Goal: Check status: Check status

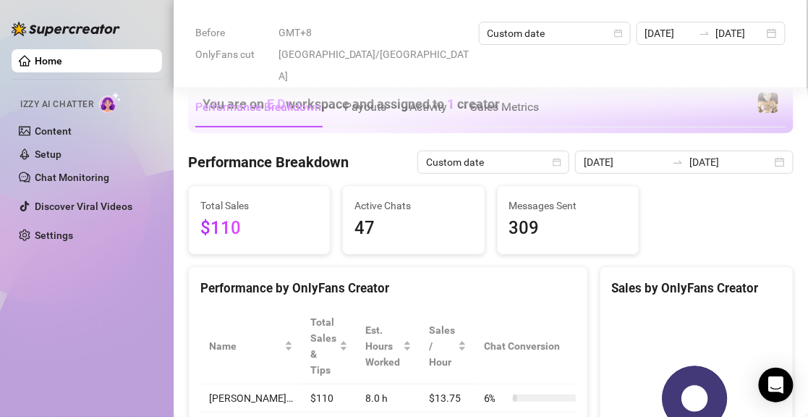
scroll to position [506, 0]
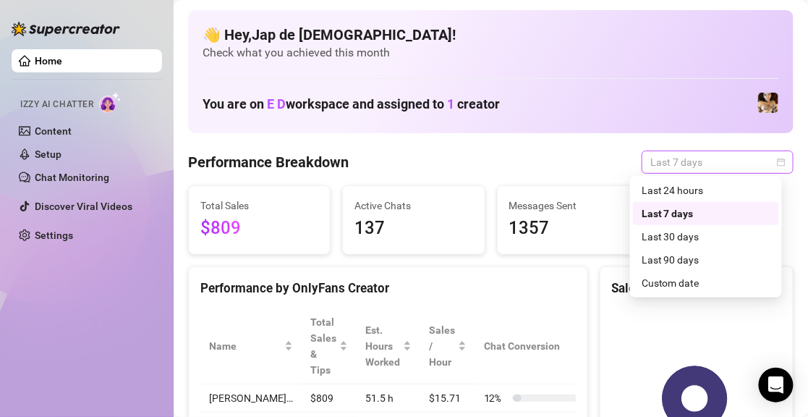
click at [655, 157] on span "Last 7 days" at bounding box center [717, 162] width 135 height 22
click at [664, 283] on div "Custom date" at bounding box center [705, 283] width 129 height 16
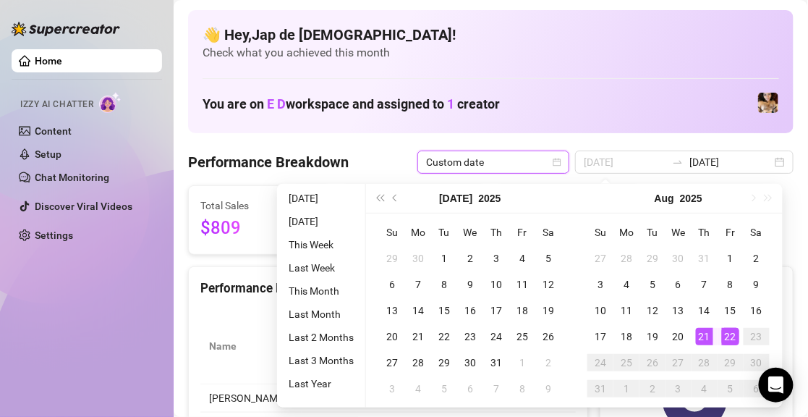
type input "[DATE]"
click at [701, 335] on div "21" at bounding box center [704, 336] width 17 height 17
click at [724, 337] on div "22" at bounding box center [730, 336] width 17 height 17
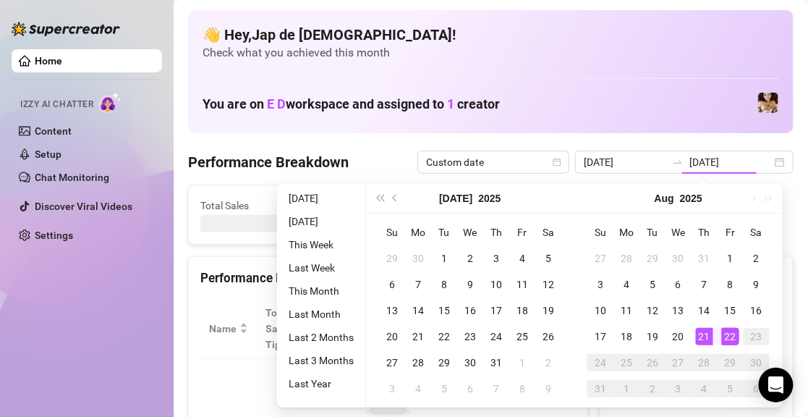
type input "[DATE]"
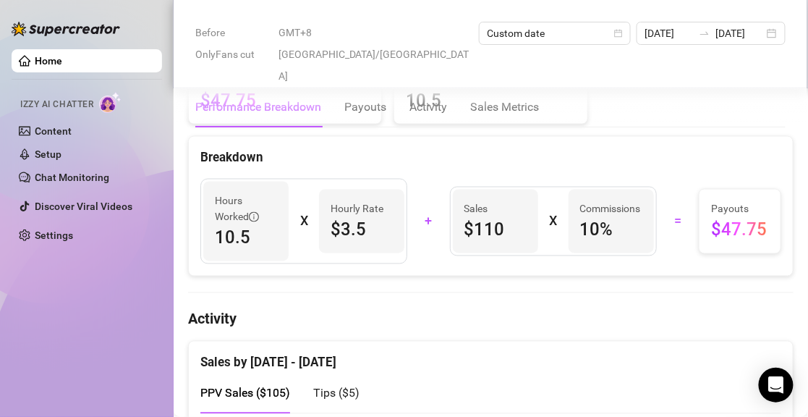
scroll to position [723, 0]
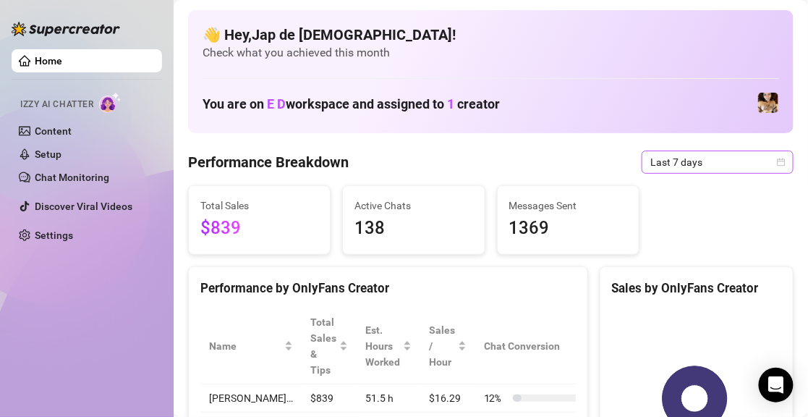
click at [667, 163] on span "Last 7 days" at bounding box center [717, 162] width 135 height 22
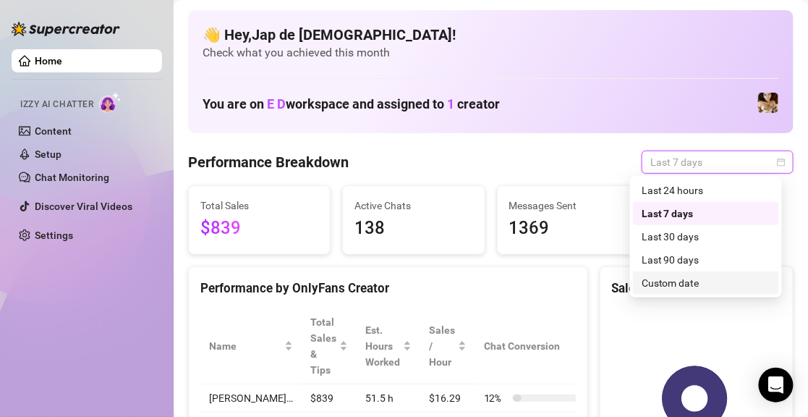
click at [675, 278] on div "Custom date" at bounding box center [705, 283] width 129 height 16
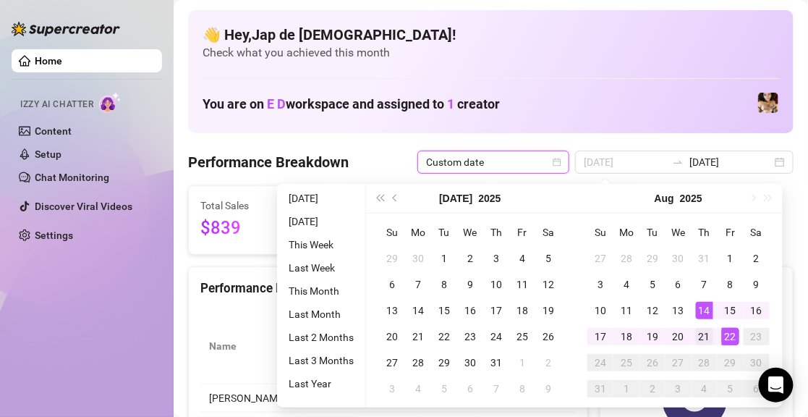
type input "[DATE]"
click at [701, 328] on div "21" at bounding box center [704, 336] width 17 height 17
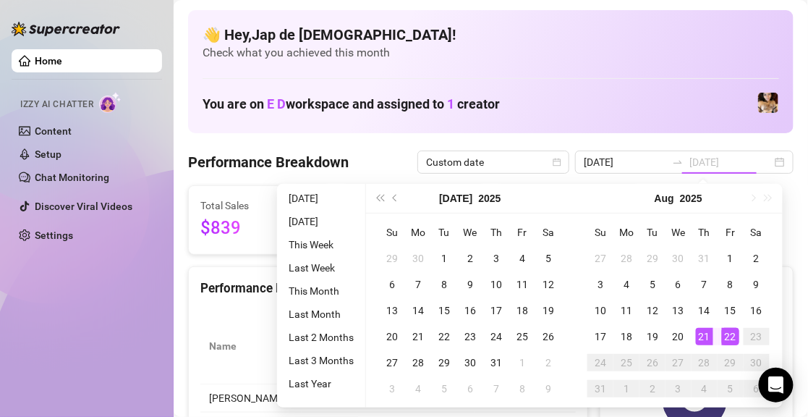
click at [729, 332] on div "22" at bounding box center [730, 336] width 17 height 17
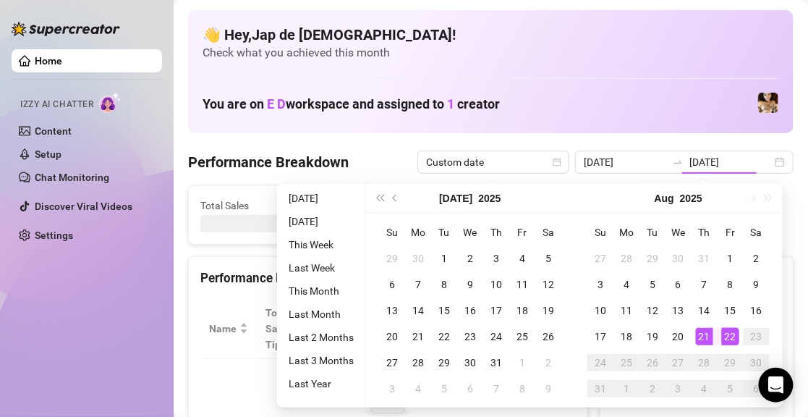
type input "[DATE]"
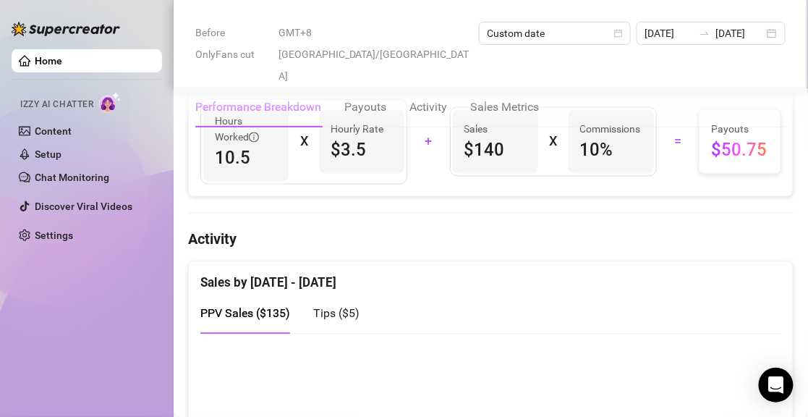
scroll to position [723, 0]
